Goal: Transaction & Acquisition: Subscribe to service/newsletter

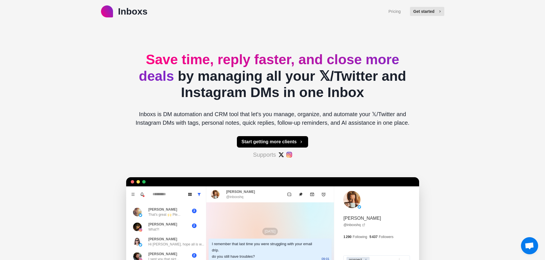
click at [421, 14] on button "Get started" at bounding box center [427, 11] width 34 height 9
type textarea "*"
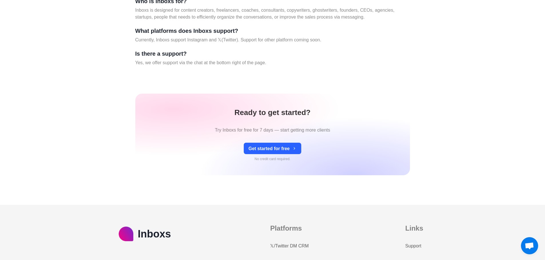
scroll to position [2427, 0]
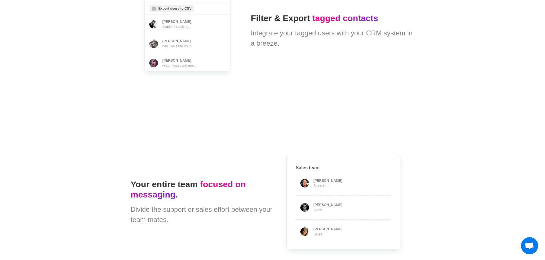
type textarea "*"
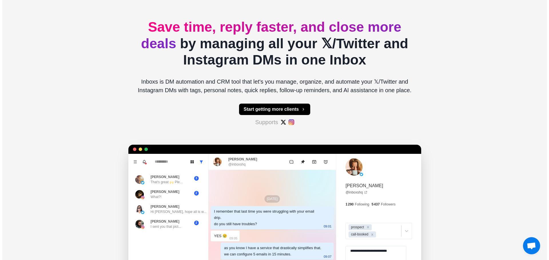
scroll to position [0, 0]
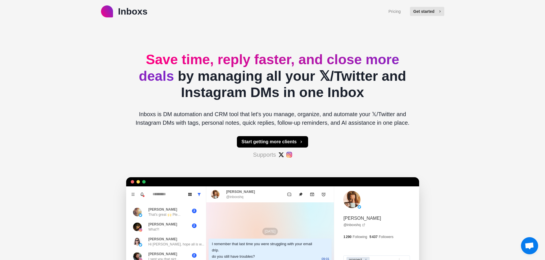
click at [431, 10] on button "Get started" at bounding box center [427, 11] width 34 height 9
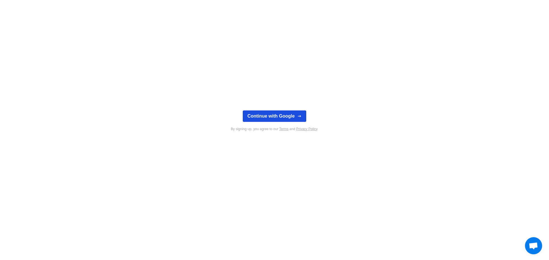
click at [273, 118] on button "Continue with Google" at bounding box center [274, 116] width 63 height 11
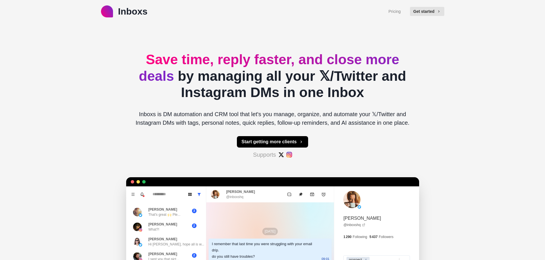
type textarea "*"
click at [138, 11] on p "Inboxs" at bounding box center [132, 12] width 29 height 14
click at [273, 144] on button "Start getting more clients" at bounding box center [272, 141] width 71 height 11
type textarea "*"
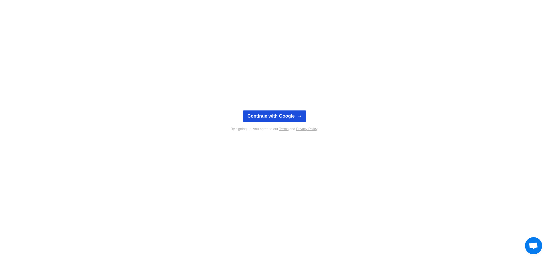
click at [278, 117] on button "Continue with Google" at bounding box center [274, 116] width 63 height 11
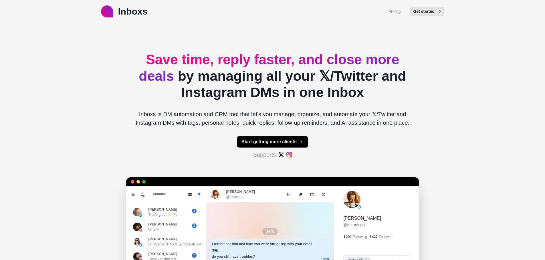
type textarea "*"
click at [459, 57] on div "Inboxs Pricing Get started Save time, reply faster, and close more deals by man…" at bounding box center [272, 179] width 545 height 359
click at [456, 66] on div "Inboxs Pricing Get started Save time, reply faster, and close more deals by man…" at bounding box center [272, 179] width 545 height 359
drag, startPoint x: 138, startPoint y: 19, endPoint x: 138, endPoint y: 16, distance: 2.9
click at [138, 19] on div "Inboxs Pricing Get started" at bounding box center [272, 11] width 545 height 23
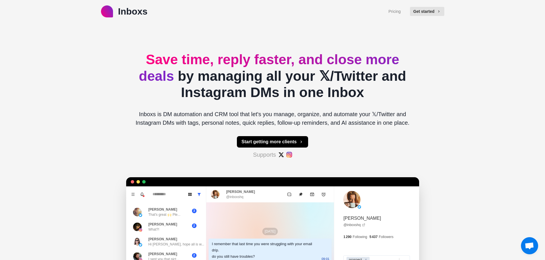
click at [142, 10] on p "Inboxs" at bounding box center [132, 12] width 29 height 14
click at [469, 69] on div "Inboxs Pricing Get started Save time, reply faster, and close more deals by man…" at bounding box center [272, 179] width 545 height 359
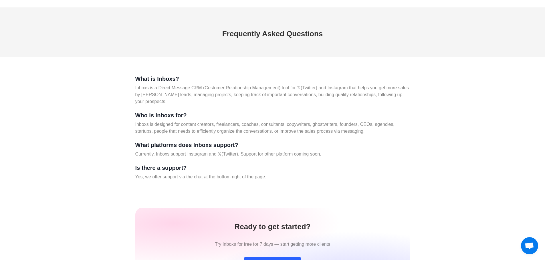
scroll to position [2414, 0]
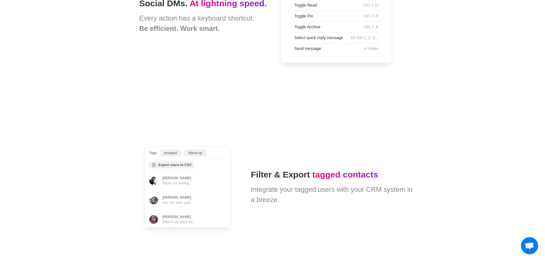
type textarea "*"
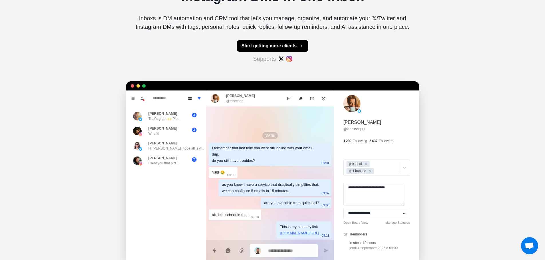
scroll to position [0, 0]
